Goal: Transaction & Acquisition: Purchase product/service

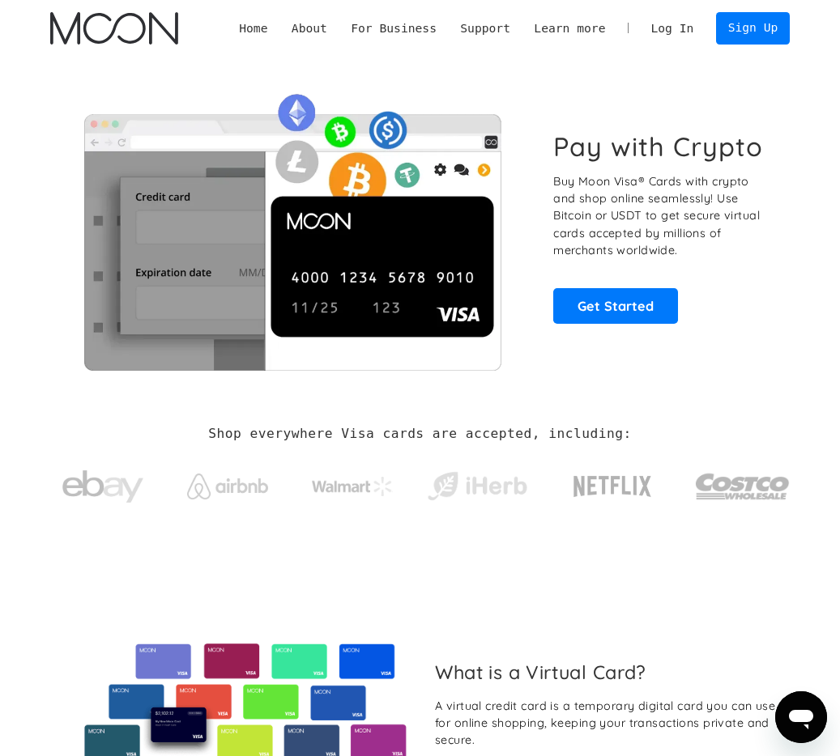
click at [680, 36] on link "Log In" at bounding box center [672, 28] width 66 height 31
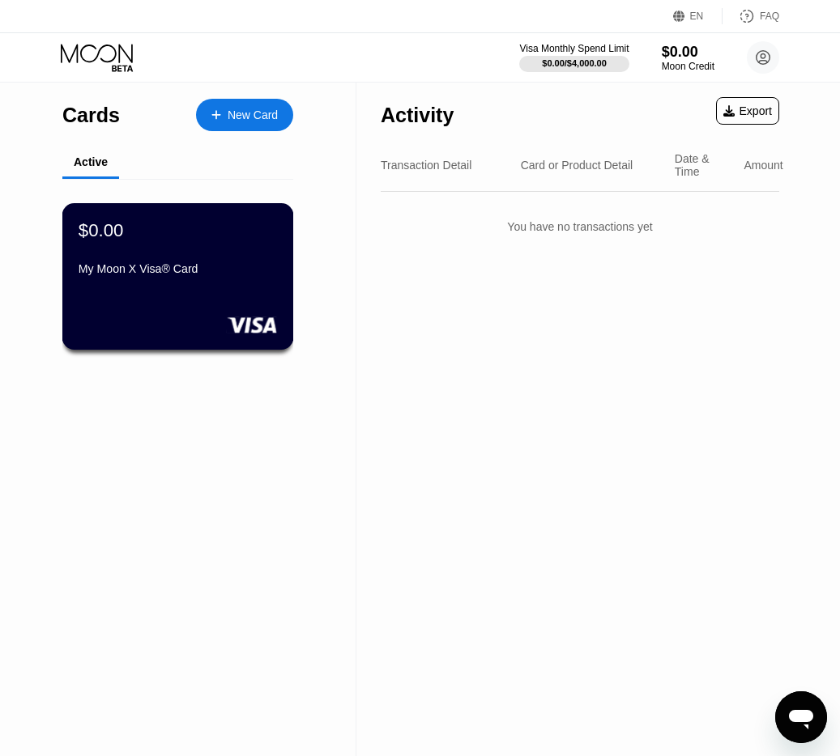
click at [185, 243] on div "$0.00 My Moon X Visa® Card" at bounding box center [178, 250] width 198 height 62
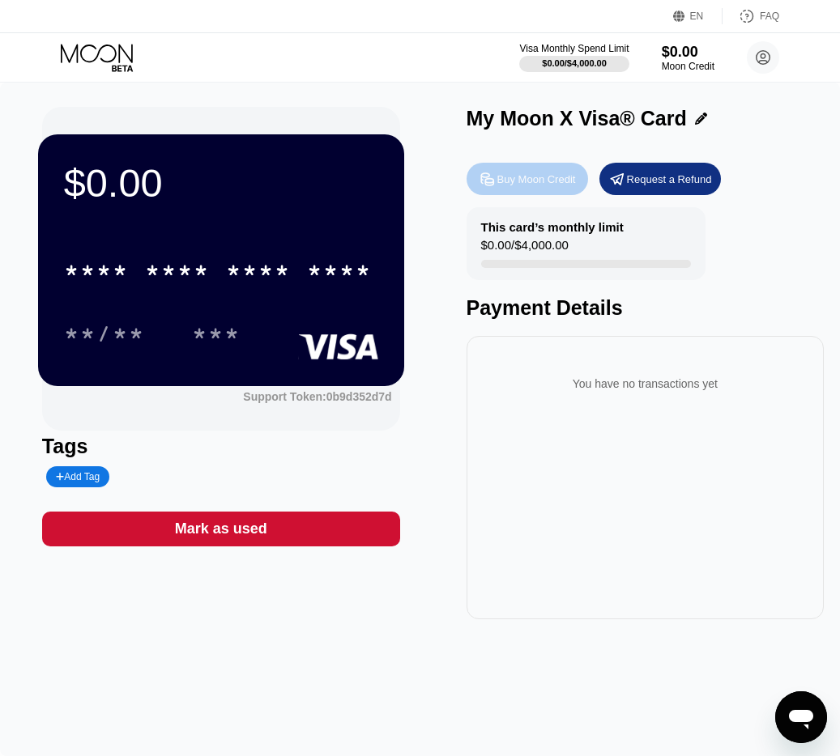
click at [547, 184] on div "Buy Moon Credit" at bounding box center [536, 179] width 79 height 14
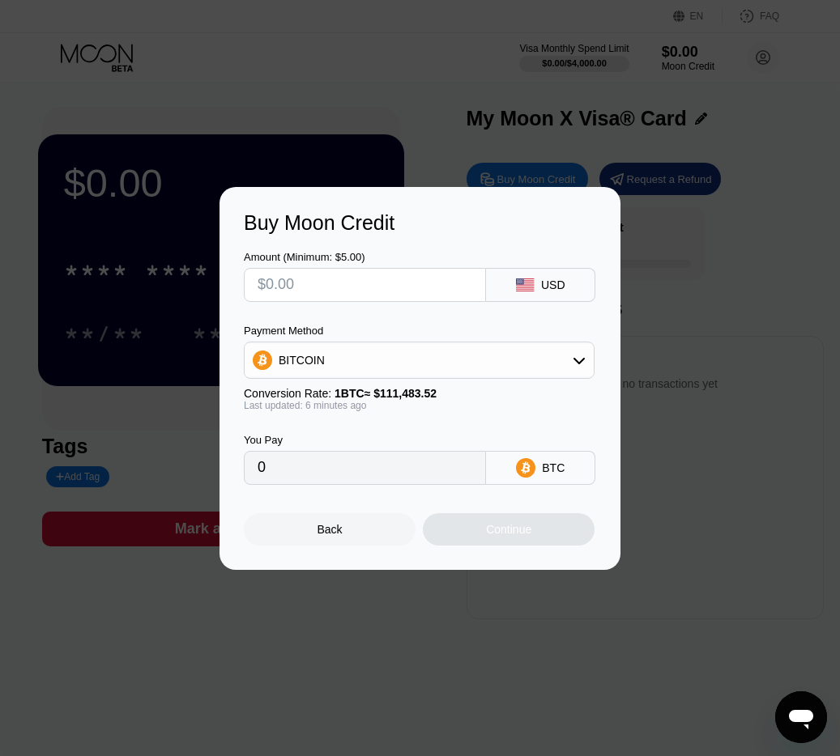
click at [313, 468] on input "0" at bounding box center [364, 468] width 215 height 32
click at [291, 284] on input "text" at bounding box center [364, 285] width 215 height 32
type input "$2"
type input "0.00001797"
type input "$20"
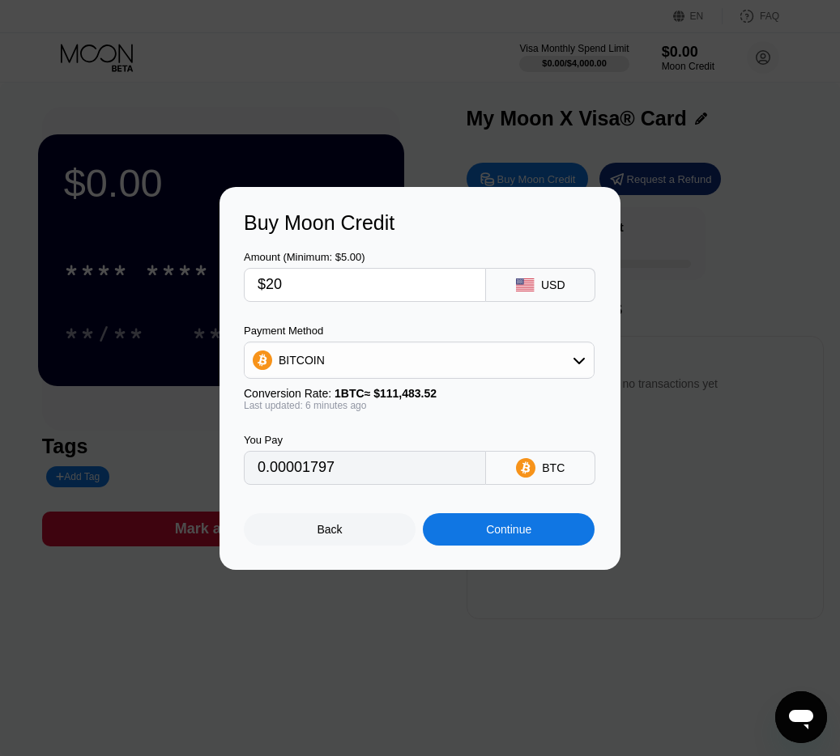
type input "0.00017962"
type input "$20"
click at [390, 436] on div "You Pay" at bounding box center [365, 440] width 242 height 12
click at [491, 531] on div "Continue" at bounding box center [508, 529] width 45 height 13
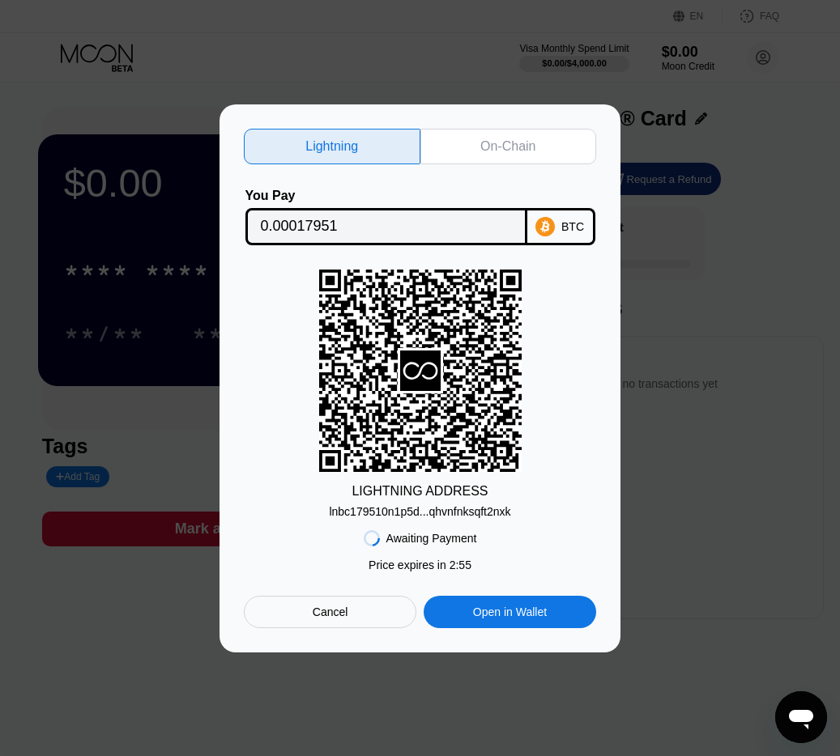
click at [417, 512] on div "lnbc179510n1p5d...qhvnfnksqft2nxk" at bounding box center [419, 511] width 181 height 13
click at [427, 496] on div "LIGHTNING ADDRESS" at bounding box center [419, 491] width 136 height 15
click at [389, 228] on input "0.00017951" at bounding box center [386, 227] width 251 height 32
drag, startPoint x: 397, startPoint y: 121, endPoint x: 451, endPoint y: 109, distance: 55.6
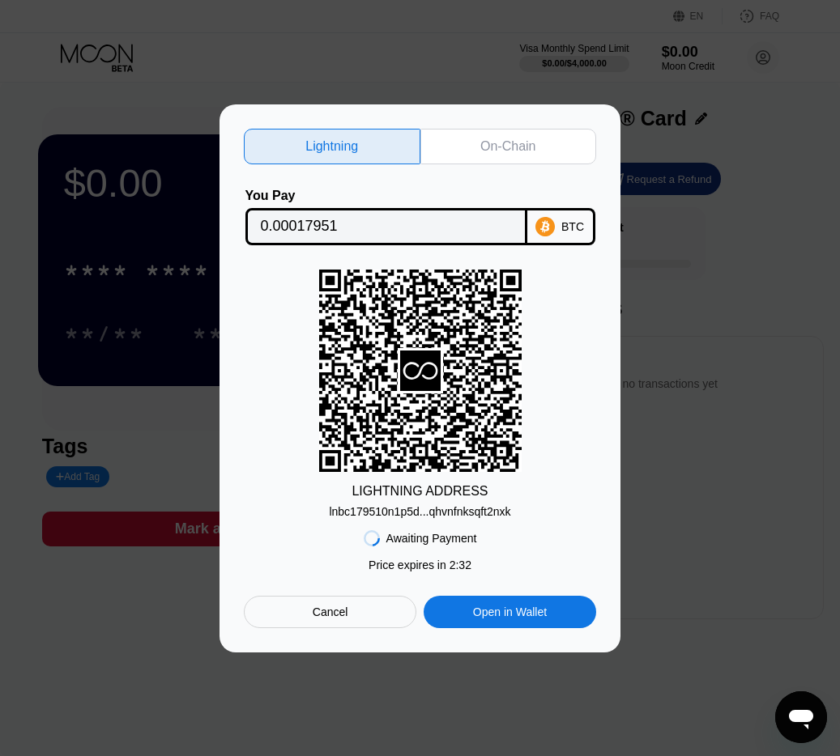
click at [452, 109] on div "Lightning On-Chain You Pay 0.00017951 BTC LIGHTNING ADDRESS lnbc179510n1p5d...q…" at bounding box center [419, 378] width 401 height 548
click at [496, 149] on div "On-Chain" at bounding box center [507, 146] width 55 height 16
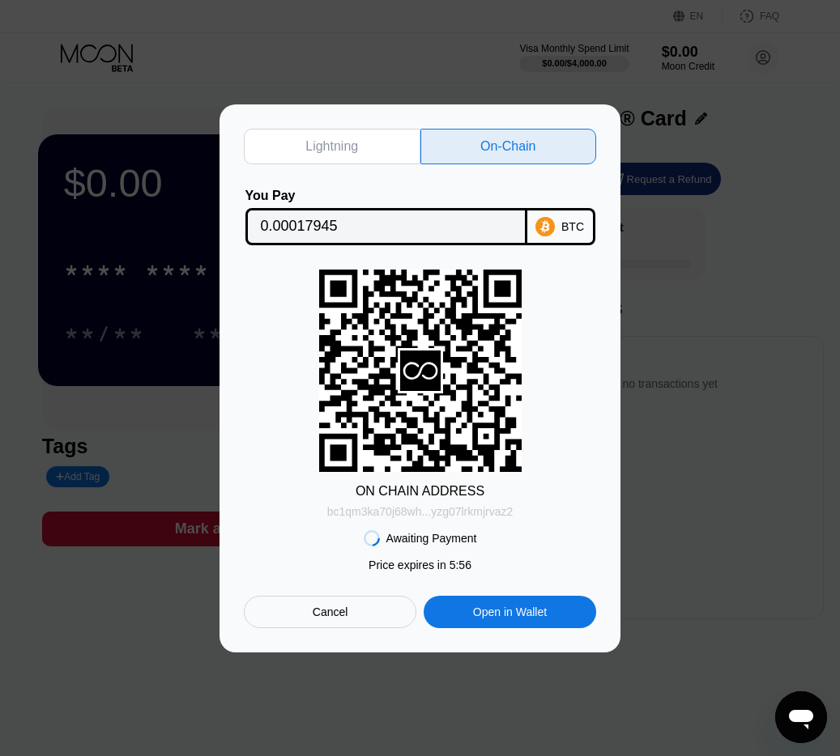
click at [398, 514] on div "bc1qm3ka70j68wh...yzg07lrkmjrvaz2" at bounding box center [420, 511] width 186 height 13
click at [324, 335] on icon at bounding box center [420, 370] width 202 height 197
click at [325, 225] on input "0.00017945" at bounding box center [386, 227] width 251 height 32
click at [470, 557] on div "Awaiting Payment Price expires in 0 : 37 Price expires in 5 : 07 Cancel Open in…" at bounding box center [420, 573] width 352 height 110
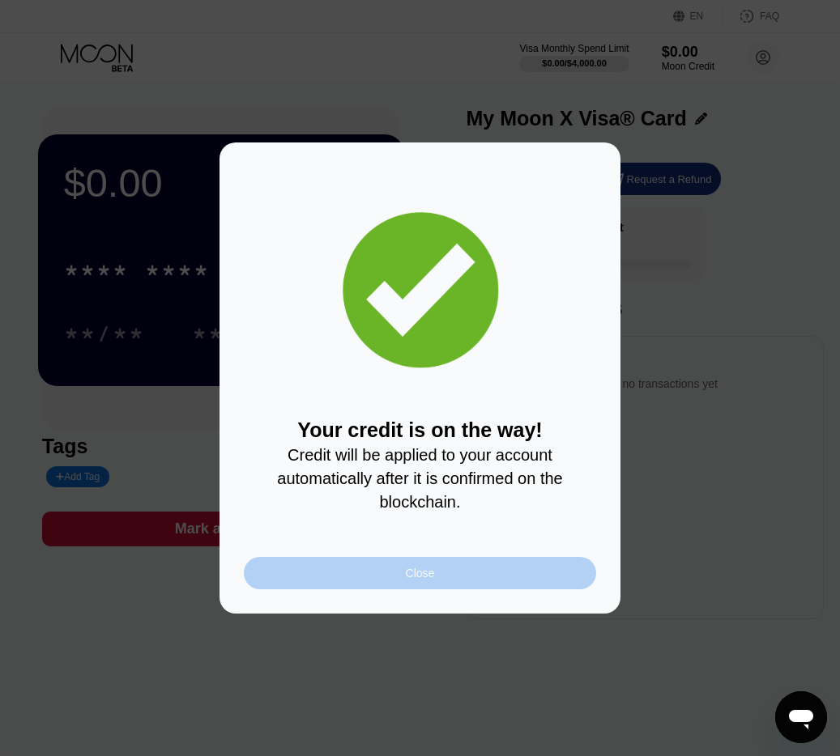
click at [436, 575] on div "Close" at bounding box center [420, 573] width 352 height 32
